Goal: Check status

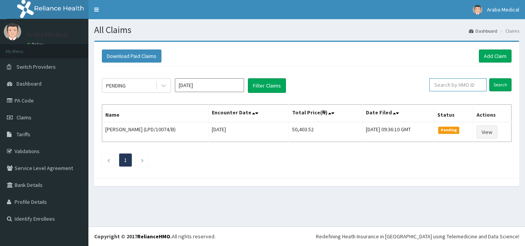
click at [473, 86] on input "text" at bounding box center [457, 84] width 57 height 13
click at [32, 99] on link "PA Code" at bounding box center [44, 100] width 88 height 17
click at [451, 83] on input "text" at bounding box center [457, 84] width 57 height 13
type input "gce/10005/b"
click at [489, 78] on input "Search" at bounding box center [500, 84] width 22 height 13
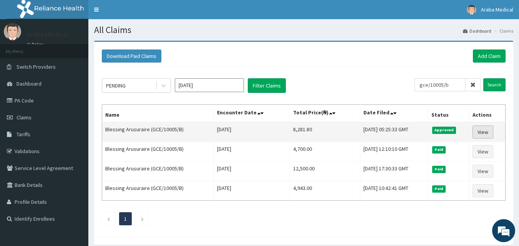
click at [485, 130] on link "View" at bounding box center [482, 132] width 21 height 13
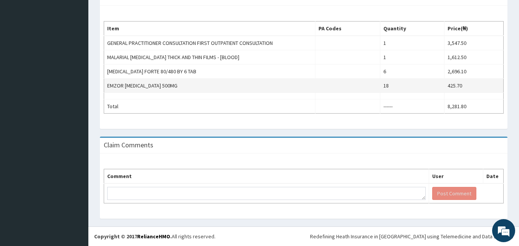
scroll to position [45, 0]
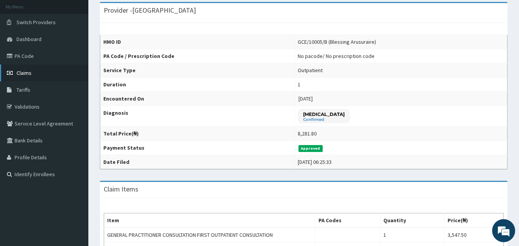
click at [25, 73] on span "Claims" at bounding box center [24, 73] width 15 height 7
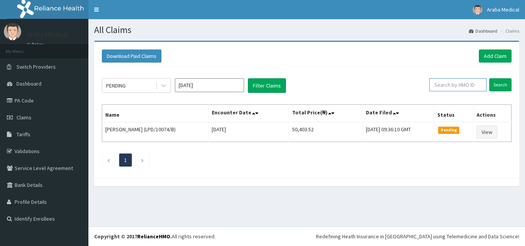
click at [467, 87] on input "text" at bounding box center [457, 84] width 57 height 13
click at [489, 78] on input "Search" at bounding box center [500, 84] width 22 height 13
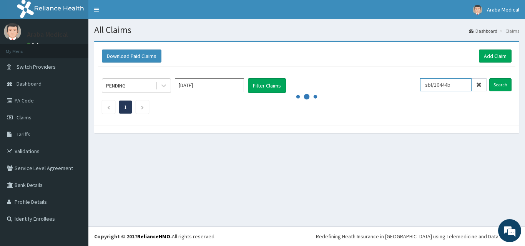
click at [451, 84] on input "sbl/10444b" at bounding box center [445, 84] width 51 height 13
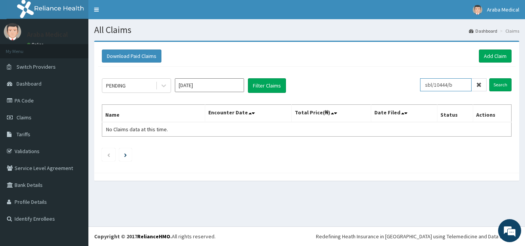
type input "sbl/10444/b"
click at [489, 78] on input "Search" at bounding box center [500, 84] width 22 height 13
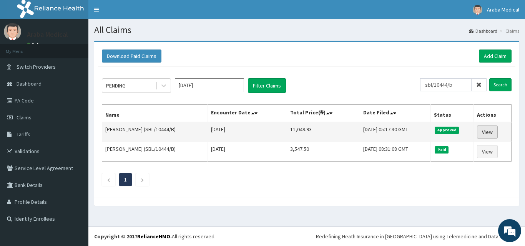
click at [492, 133] on link "View" at bounding box center [487, 132] width 21 height 13
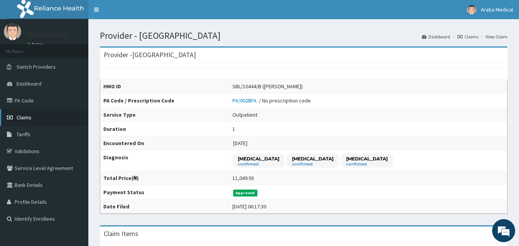
click at [31, 115] on link "Claims" at bounding box center [44, 117] width 88 height 17
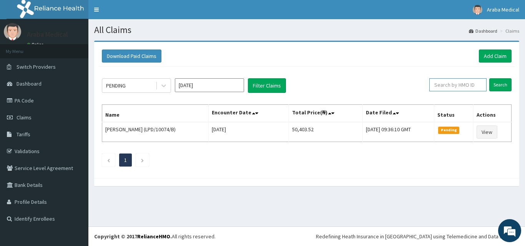
click at [452, 86] on input "text" at bounding box center [457, 84] width 57 height 13
click at [489, 78] on input "Search" at bounding box center [500, 84] width 22 height 13
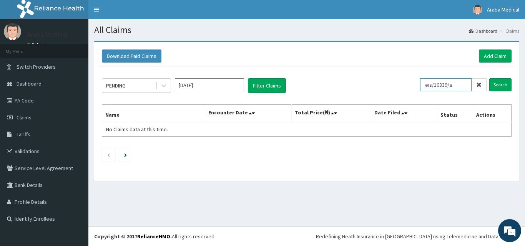
click at [447, 84] on input "eis/10339/a" at bounding box center [445, 84] width 51 height 13
click at [500, 86] on input "Search" at bounding box center [500, 84] width 22 height 13
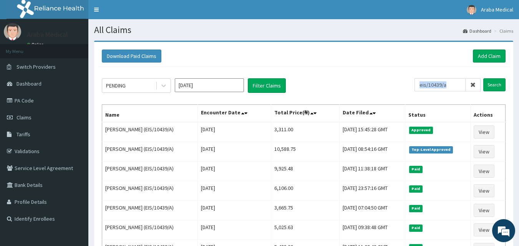
click at [457, 83] on div "eis/10439/a" at bounding box center [447, 84] width 66 height 13
drag, startPoint x: 454, startPoint y: 84, endPoint x: 381, endPoint y: 84, distance: 72.6
click at [381, 84] on div "PENDING [DATE] Filter Claims eis/10439/a Search" at bounding box center [304, 85] width 404 height 15
drag, startPoint x: 393, startPoint y: 82, endPoint x: 396, endPoint y: 55, distance: 27.1
click at [396, 55] on div "Download Paid Claims Add Claim" at bounding box center [304, 56] width 404 height 13
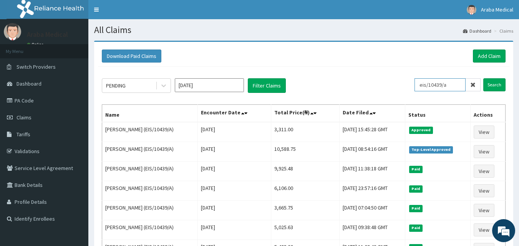
click at [427, 86] on input "eis/10439/a" at bounding box center [439, 84] width 51 height 13
drag, startPoint x: 427, startPoint y: 86, endPoint x: 438, endPoint y: 63, distance: 25.9
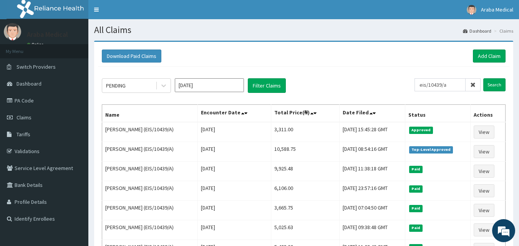
click at [438, 63] on div "Download Paid Claims Add Claim" at bounding box center [304, 56] width 404 height 13
click at [445, 88] on input "eis/10439/a" at bounding box center [439, 84] width 51 height 13
click at [457, 88] on input "eis/10439/a" at bounding box center [439, 84] width 51 height 13
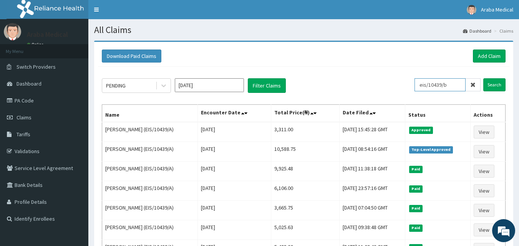
click at [483, 78] on input "Search" at bounding box center [494, 84] width 22 height 13
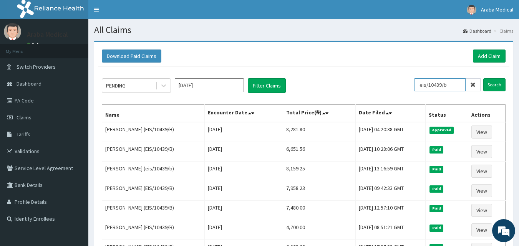
drag, startPoint x: 461, startPoint y: 81, endPoint x: 402, endPoint y: 79, distance: 58.4
click at [402, 79] on div "PENDING [DATE] Filter Claims eis/10439/b Search" at bounding box center [304, 85] width 404 height 15
type input "fmc/10163/i"
click at [483, 78] on input "Search" at bounding box center [494, 84] width 22 height 13
